Goal: Navigation & Orientation: Find specific page/section

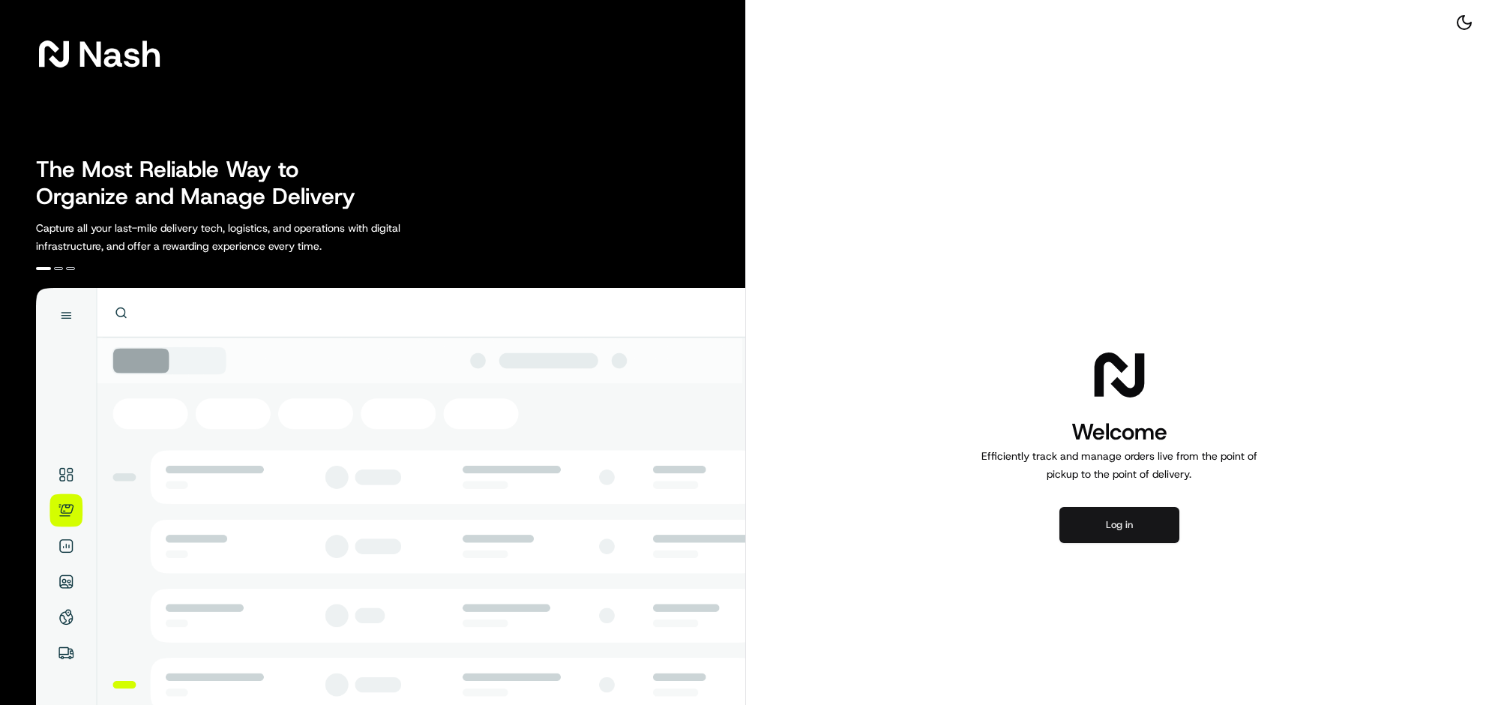
click at [1145, 543] on button "Log in" at bounding box center [1119, 525] width 120 height 36
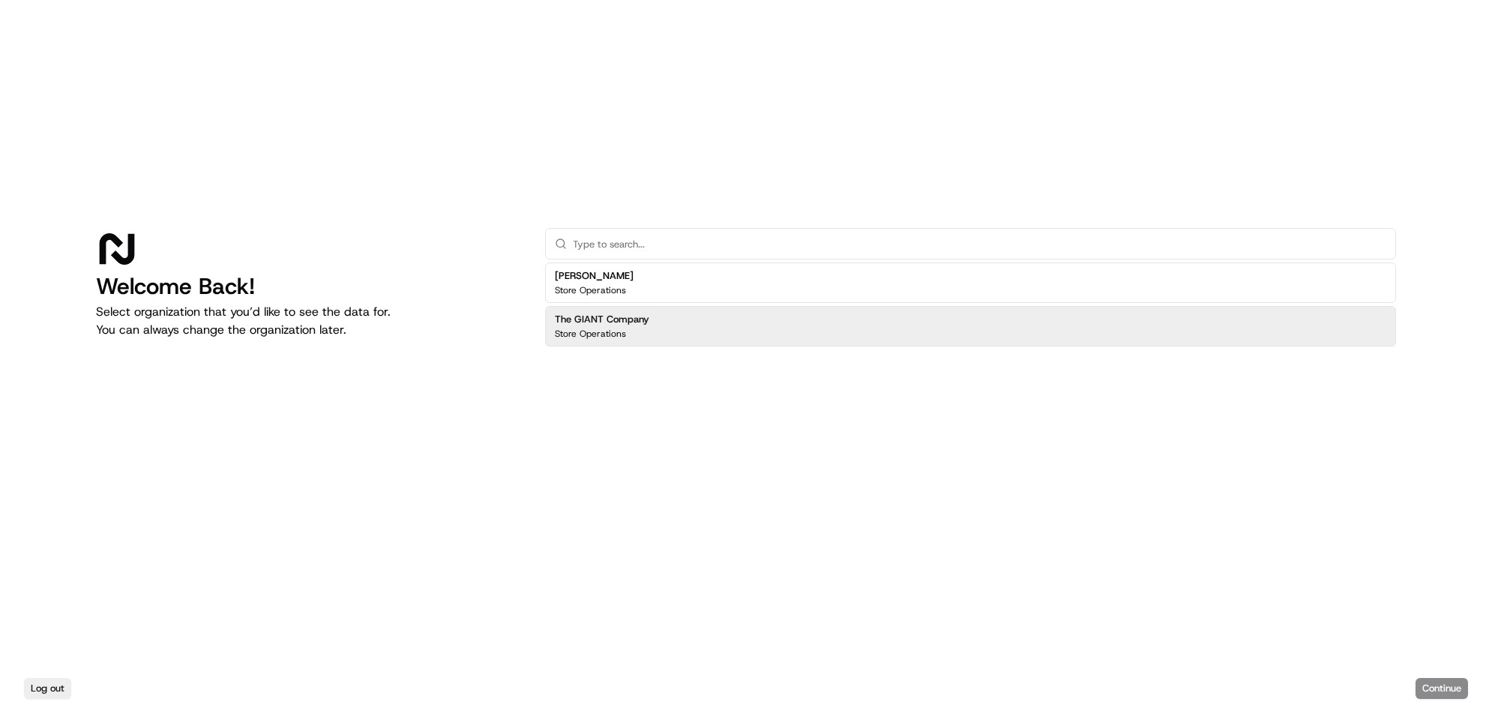
click at [759, 331] on div "The GIANT Company Store Operations" at bounding box center [970, 326] width 851 height 40
click at [1415, 688] on button "Continue" at bounding box center [1441, 688] width 52 height 21
